Goal: Information Seeking & Learning: Check status

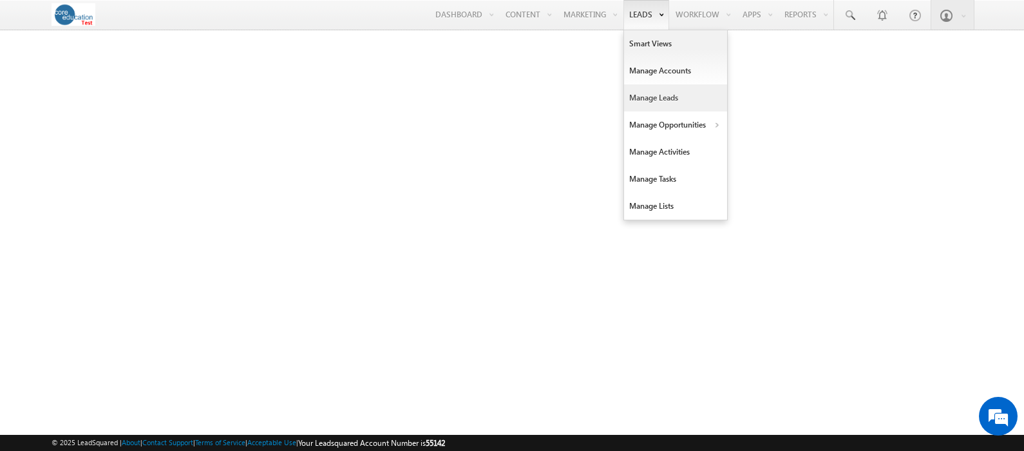
click at [651, 105] on link "Manage Leads" at bounding box center [675, 97] width 103 height 27
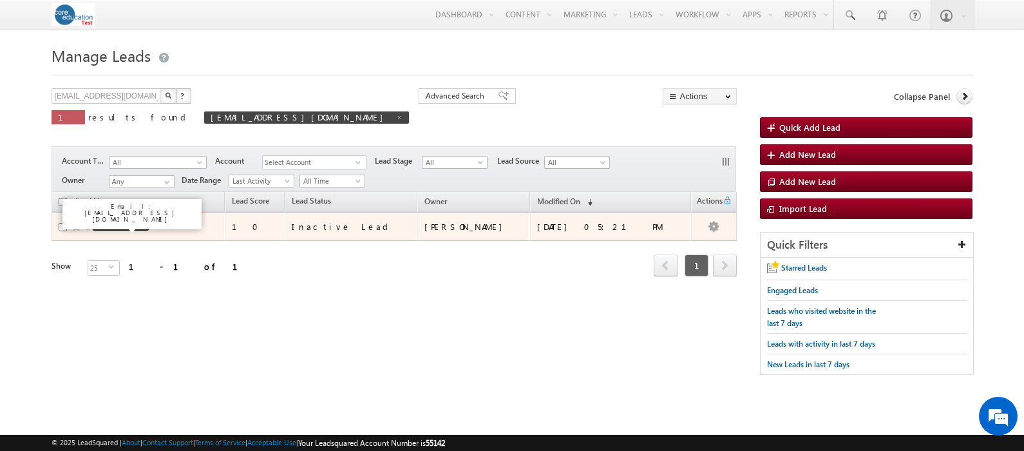
click at [123, 229] on link "[PERSON_NAME]" at bounding box center [120, 227] width 59 height 10
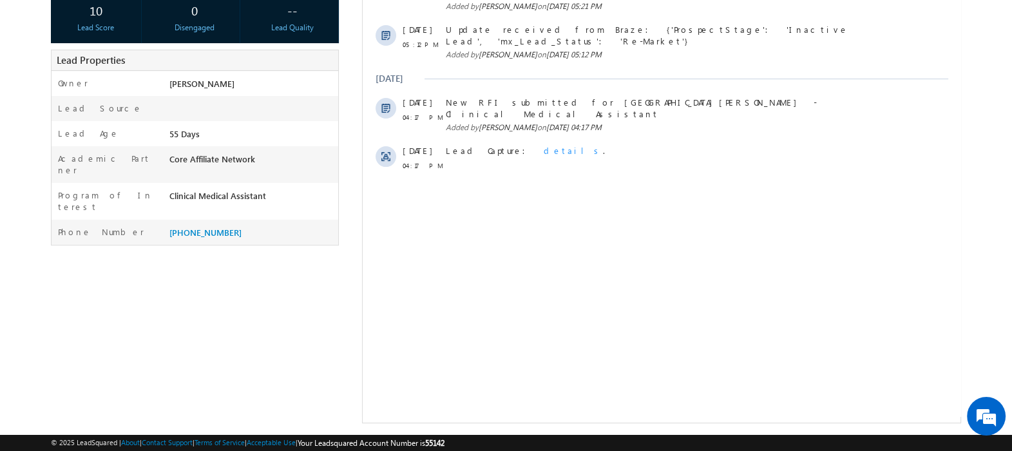
scroll to position [241, 0]
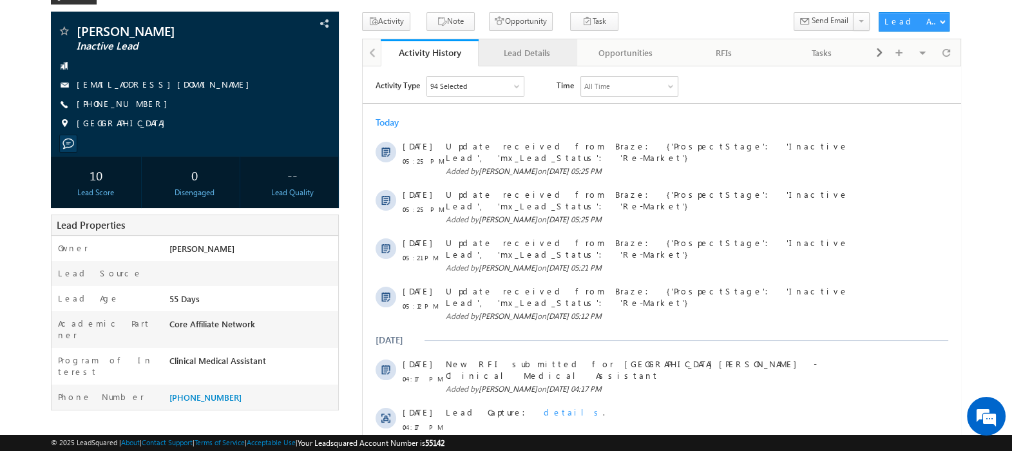
click at [504, 53] on div "Lead Details" at bounding box center [527, 52] width 76 height 15
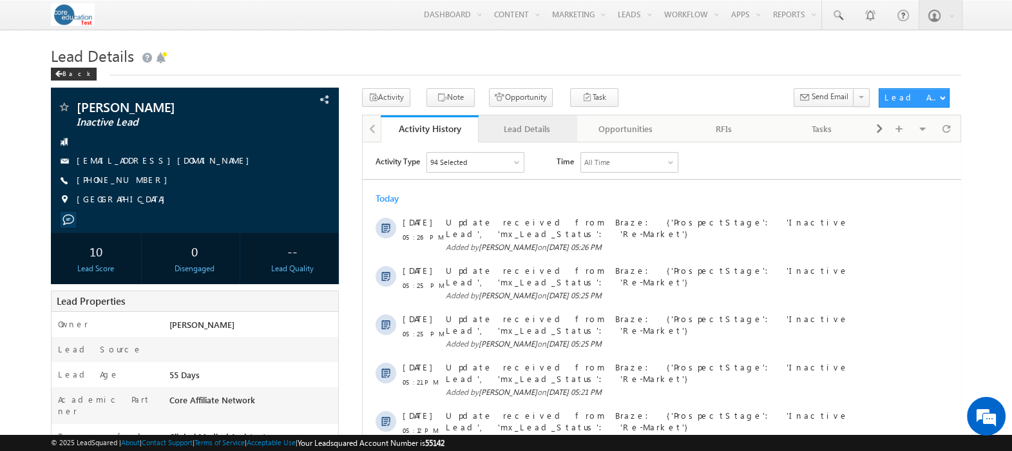
click at [516, 126] on div "Lead Details" at bounding box center [527, 128] width 76 height 15
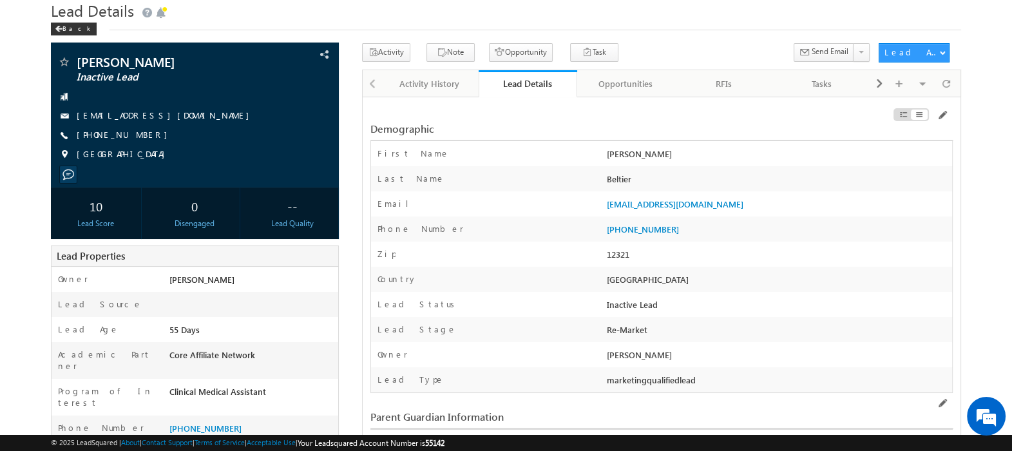
scroll to position [80, 0]
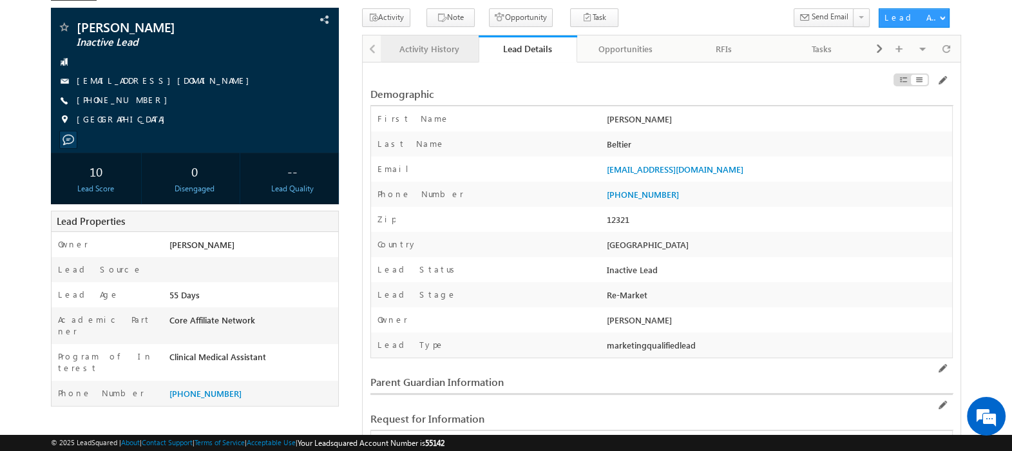
click at [428, 42] on div "Activity History" at bounding box center [429, 48] width 76 height 15
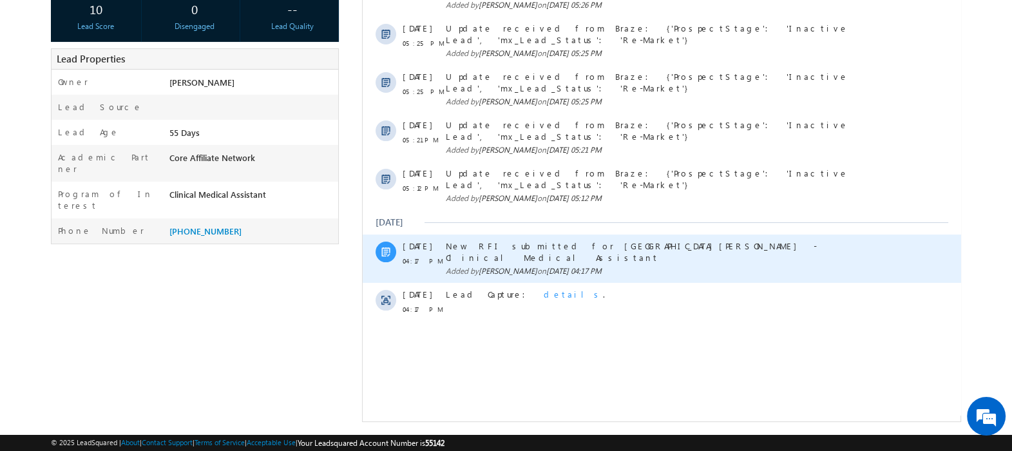
scroll to position [245, 0]
